Goal: Task Accomplishment & Management: Use online tool/utility

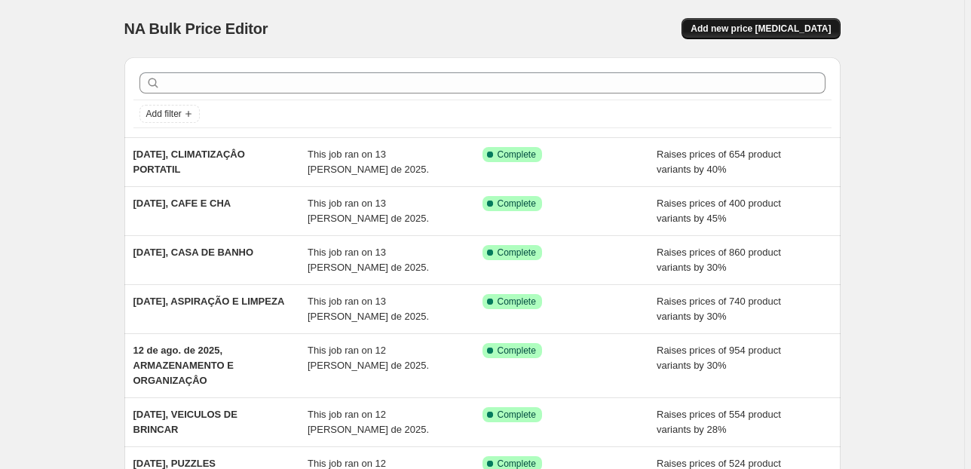
click at [764, 32] on span "Add new price [MEDICAL_DATA]" at bounding box center [761, 29] width 140 height 12
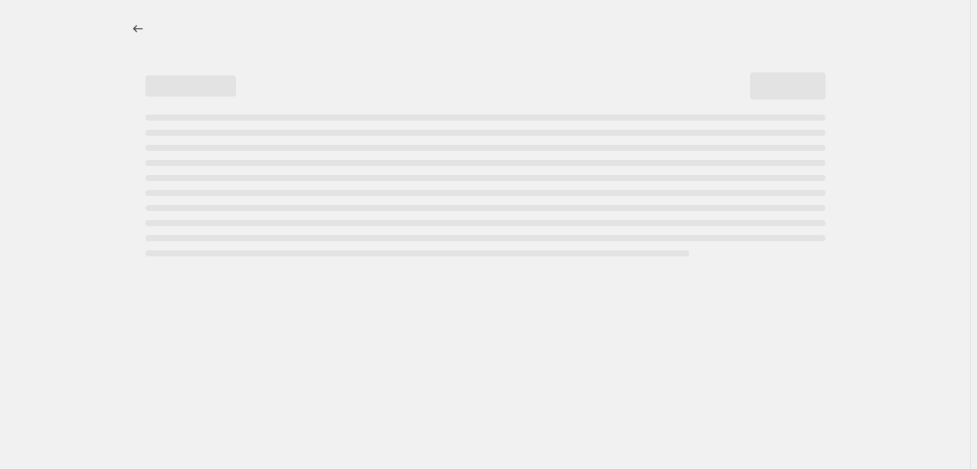
select select "percentage"
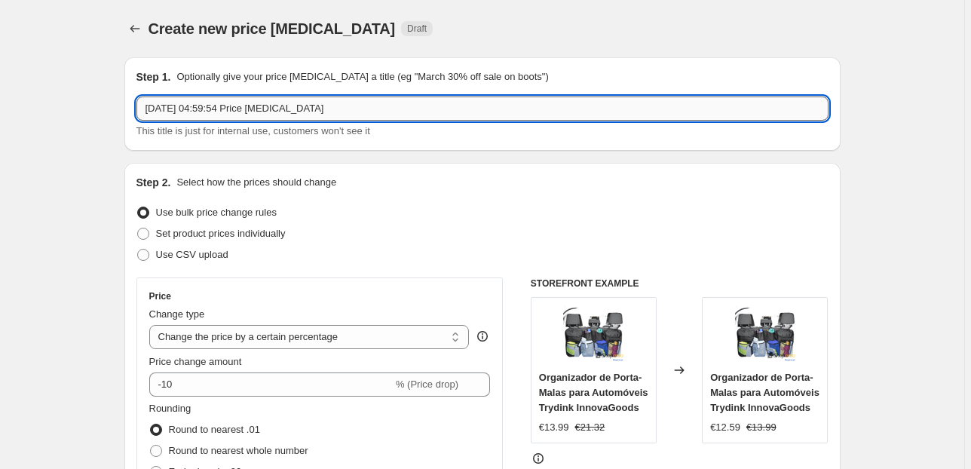
drag, startPoint x: 362, startPoint y: 106, endPoint x: 205, endPoint y: 103, distance: 156.9
click at [208, 100] on input "[DATE] 04:59:54 Price [MEDICAL_DATA]" at bounding box center [482, 109] width 692 height 24
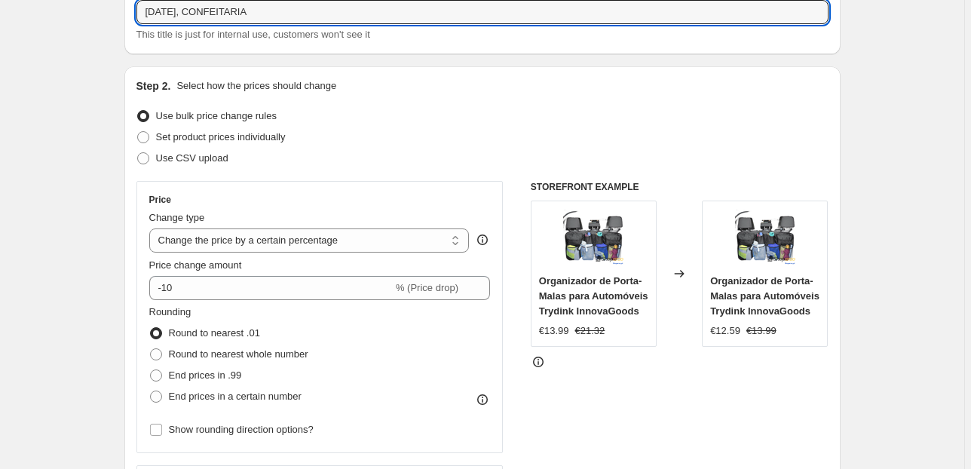
scroll to position [181, 0]
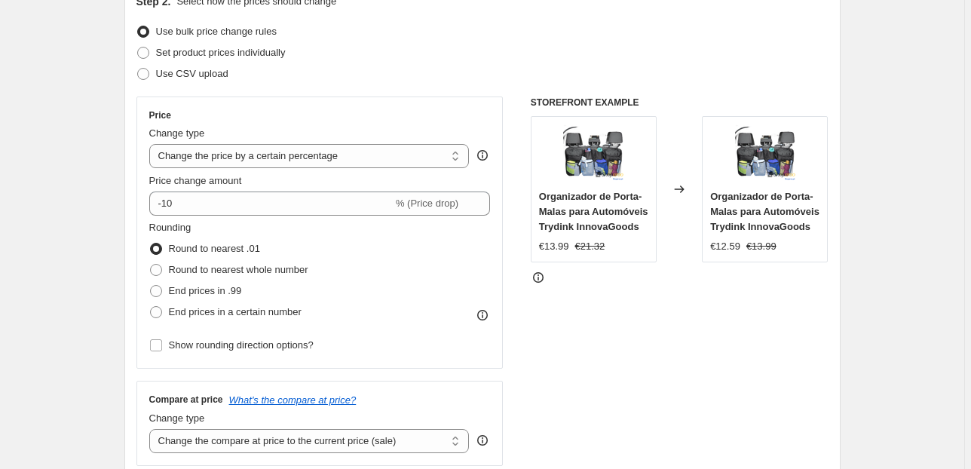
type input "[DATE], CONFEITARIA"
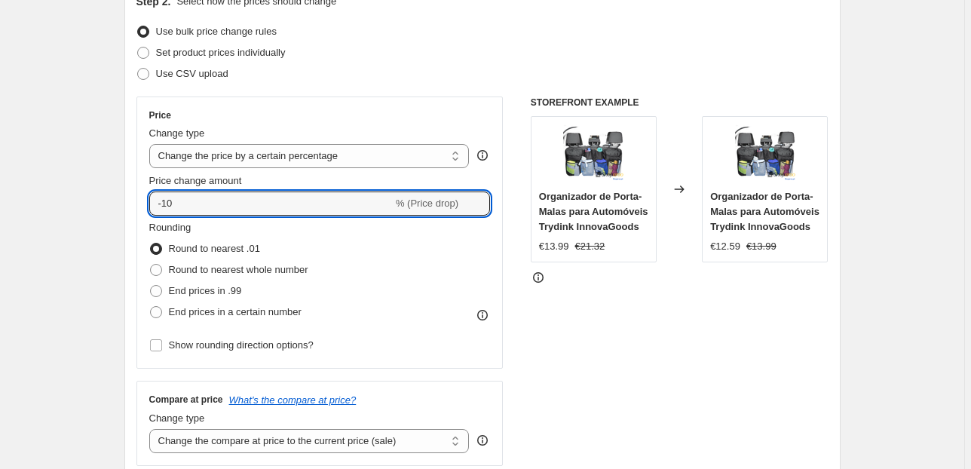
type input "40"
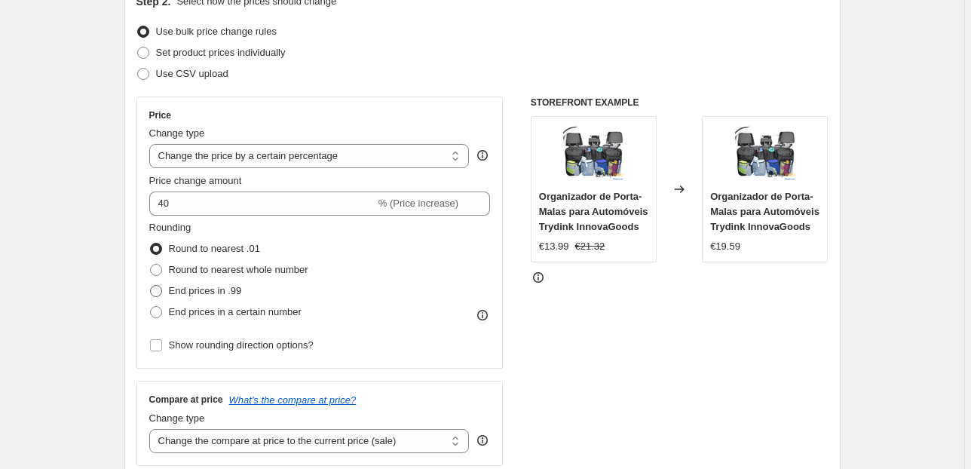
click at [205, 290] on span "End prices in .99" at bounding box center [205, 290] width 73 height 11
click at [151, 286] on input "End prices in .99" at bounding box center [150, 285] width 1 height 1
radio input "true"
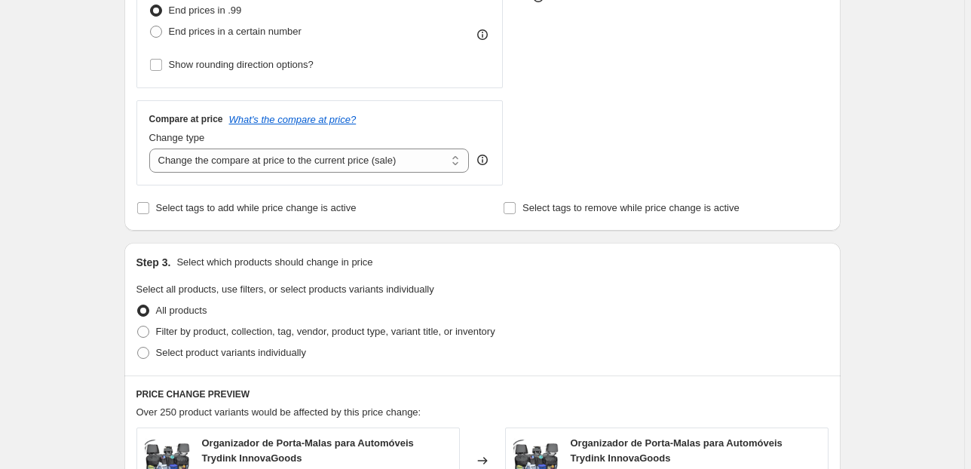
scroll to position [483, 0]
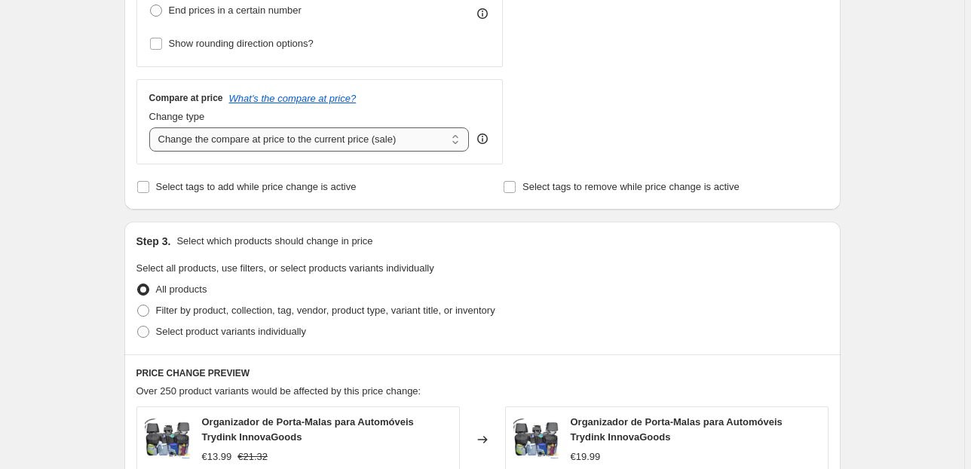
drag, startPoint x: 427, startPoint y: 135, endPoint x: 426, endPoint y: 150, distance: 15.1
click at [427, 135] on select "Change the compare at price to the current price (sale) Change the compare at p…" at bounding box center [309, 139] width 321 height 24
select select "pp"
click at [152, 127] on select "Change the compare at price to the current price (sale) Change the compare at p…" at bounding box center [309, 139] width 321 height 24
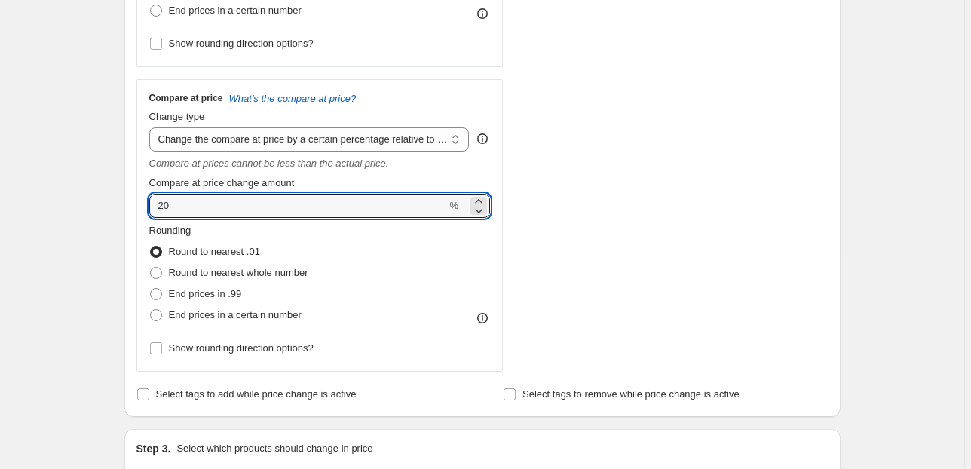
drag, startPoint x: 172, startPoint y: 207, endPoint x: 93, endPoint y: 207, distance: 79.2
click at [93, 207] on div "Create new price [MEDICAL_DATA]. This page is ready Create new price [MEDICAL_D…" at bounding box center [482, 386] width 965 height 1739
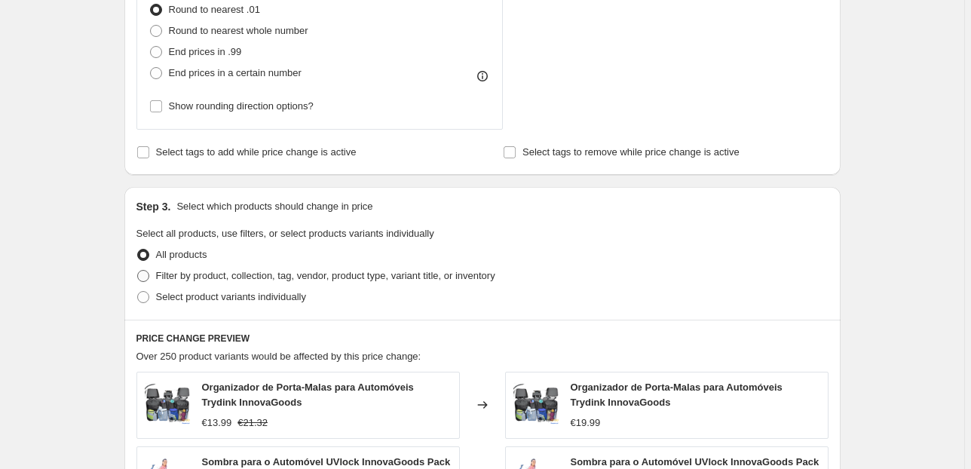
scroll to position [784, 0]
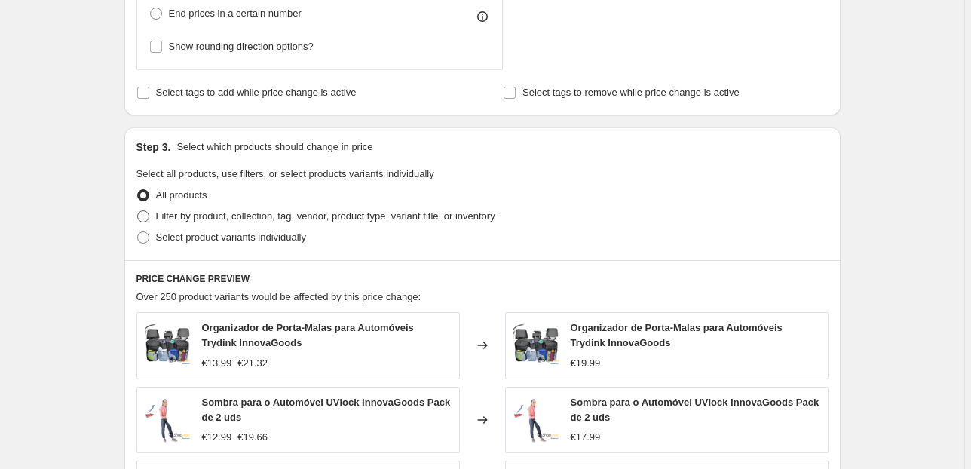
type input "80"
click at [164, 220] on span "Filter by product, collection, tag, vendor, product type, variant title, or inv…" at bounding box center [325, 215] width 339 height 11
click at [247, 207] on label "Filter by product, collection, tag, vendor, product type, variant title, or inv…" at bounding box center [315, 216] width 359 height 21
click at [138, 210] on input "Filter by product, collection, tag, vendor, product type, variant title, or inv…" at bounding box center [137, 210] width 1 height 1
radio input "true"
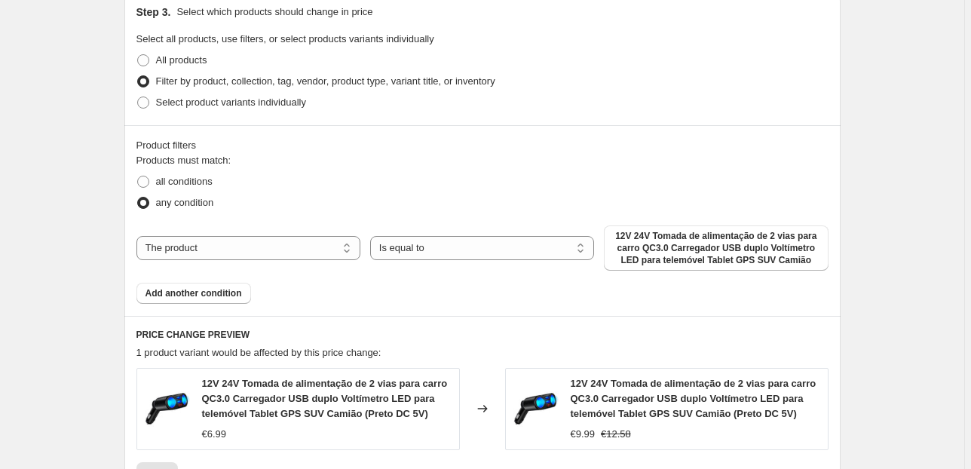
scroll to position [965, 0]
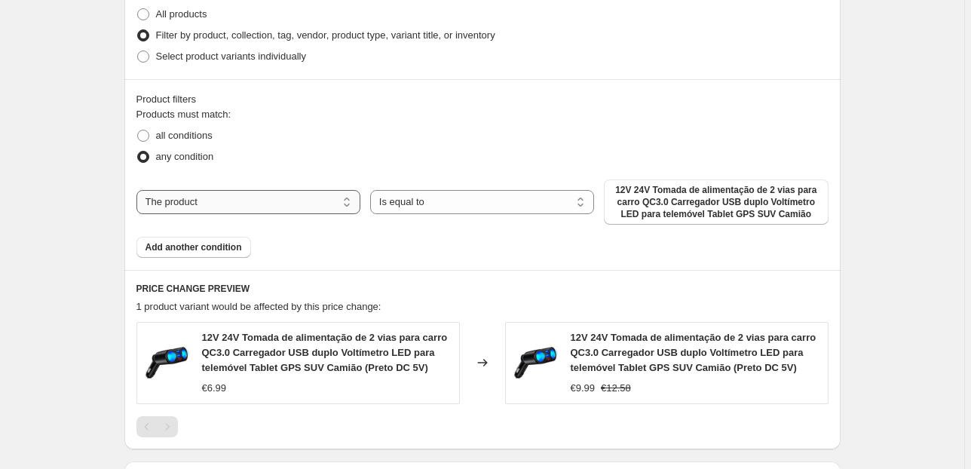
drag, startPoint x: 318, startPoint y: 198, endPoint x: 299, endPoint y: 213, distance: 24.3
click at [317, 198] on select "The product The product's collection The product's tag The product's vendor The…" at bounding box center [248, 202] width 224 height 24
select select "collection"
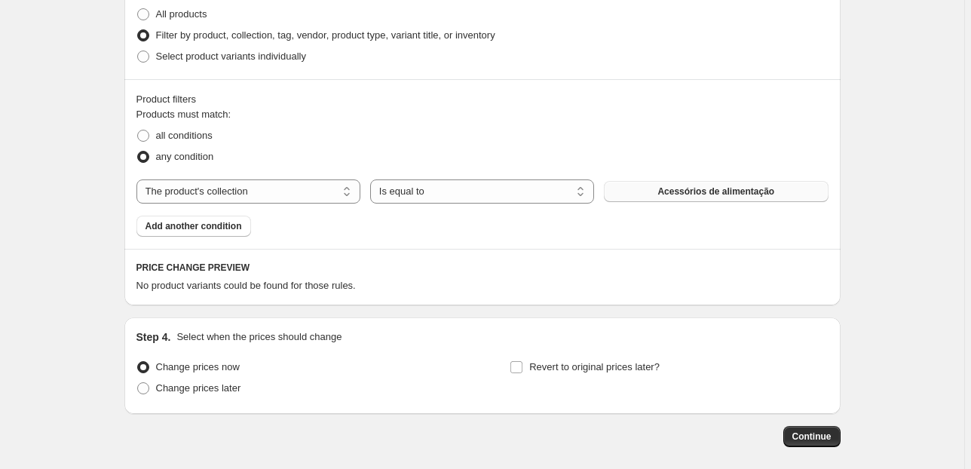
click at [694, 199] on button "Acessórios de alimentação" at bounding box center [716, 191] width 224 height 21
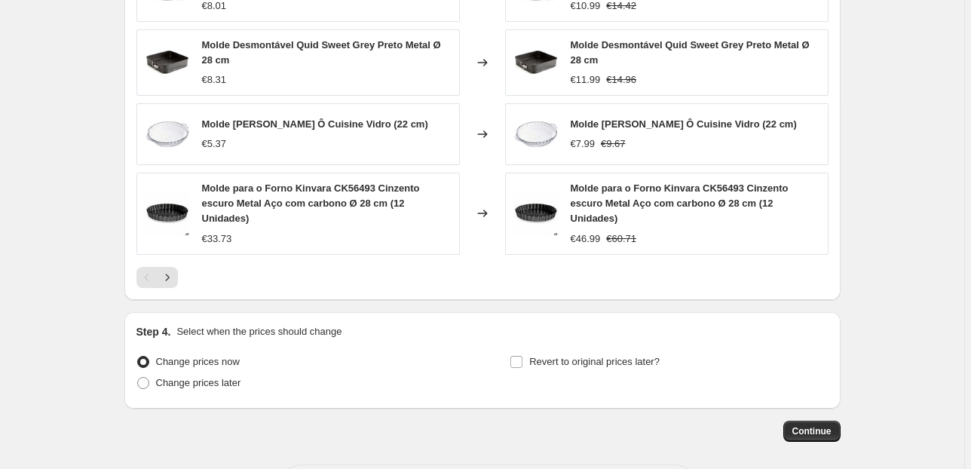
scroll to position [1388, 0]
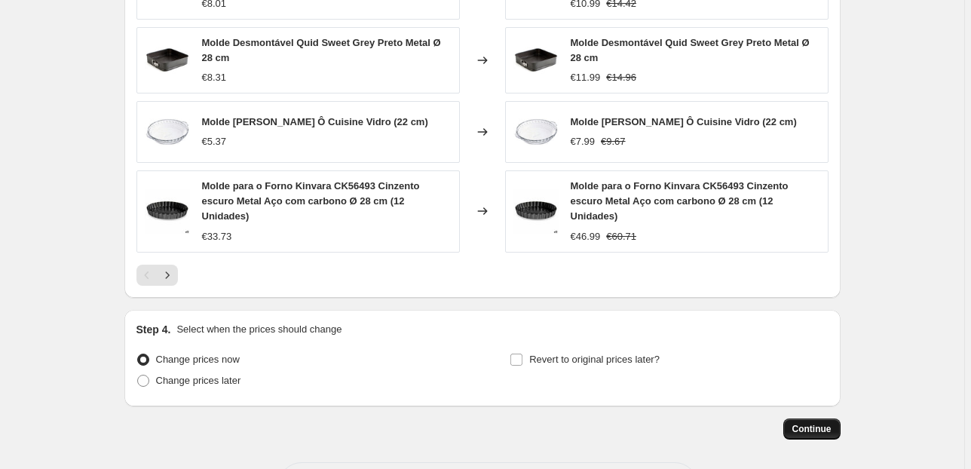
click at [808, 429] on span "Continue" at bounding box center [812, 429] width 39 height 12
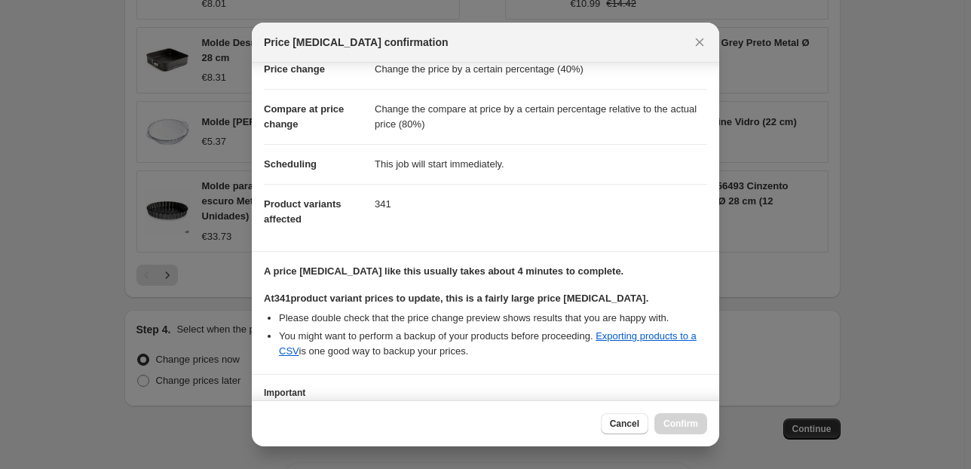
scroll to position [154, 0]
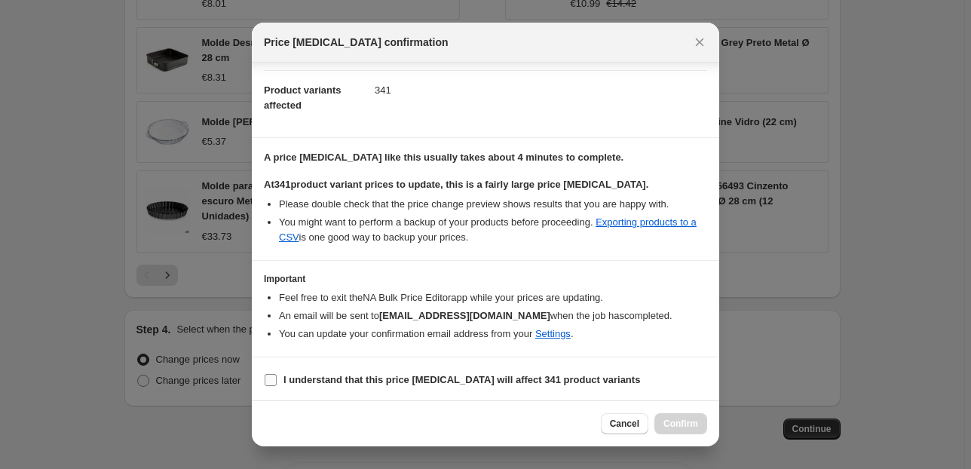
click at [268, 382] on input "I understand that this price [MEDICAL_DATA] will affect 341 product variants" at bounding box center [271, 380] width 12 height 12
checkbox input "true"
click at [699, 426] on button "Confirm" at bounding box center [681, 423] width 53 height 21
